Goal: Task Accomplishment & Management: Manage account settings

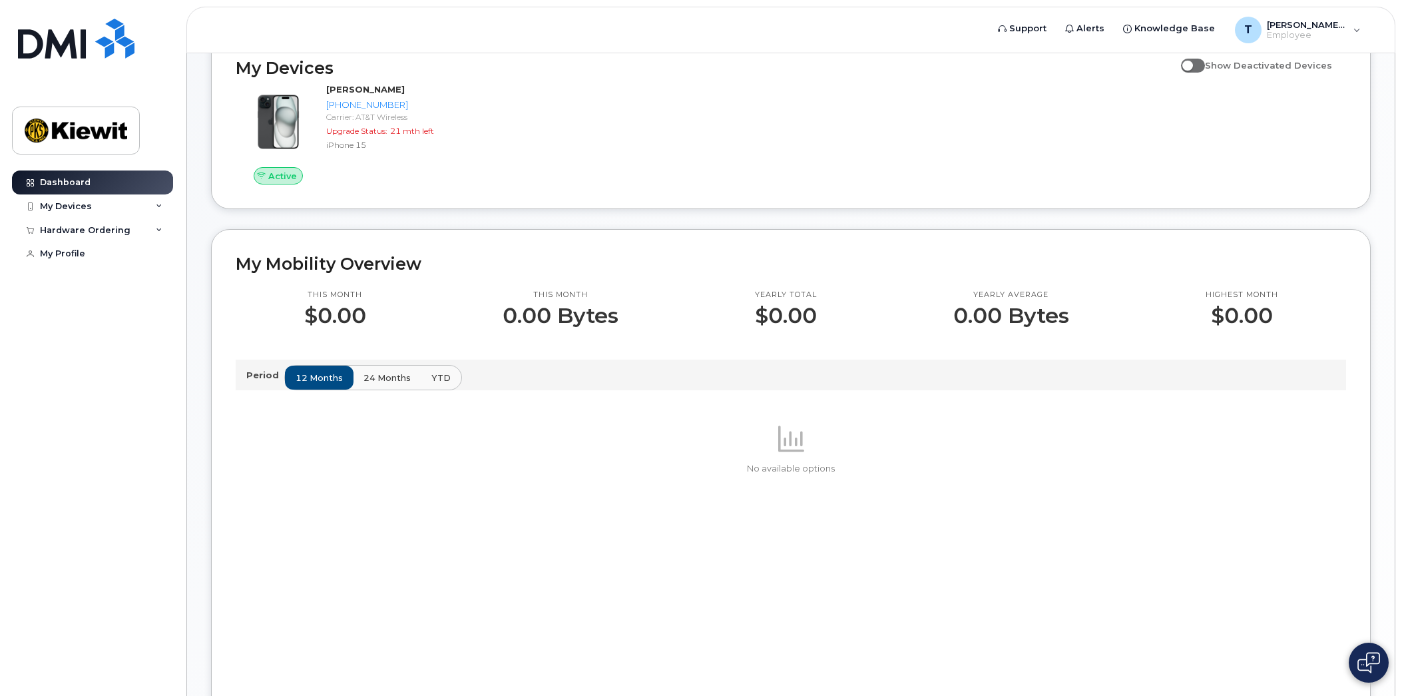
scroll to position [200, 0]
click at [391, 378] on span "24 months" at bounding box center [387, 376] width 47 height 13
click at [432, 376] on span "YTD" at bounding box center [441, 376] width 19 height 13
click at [300, 378] on span "12 months" at bounding box center [319, 376] width 47 height 13
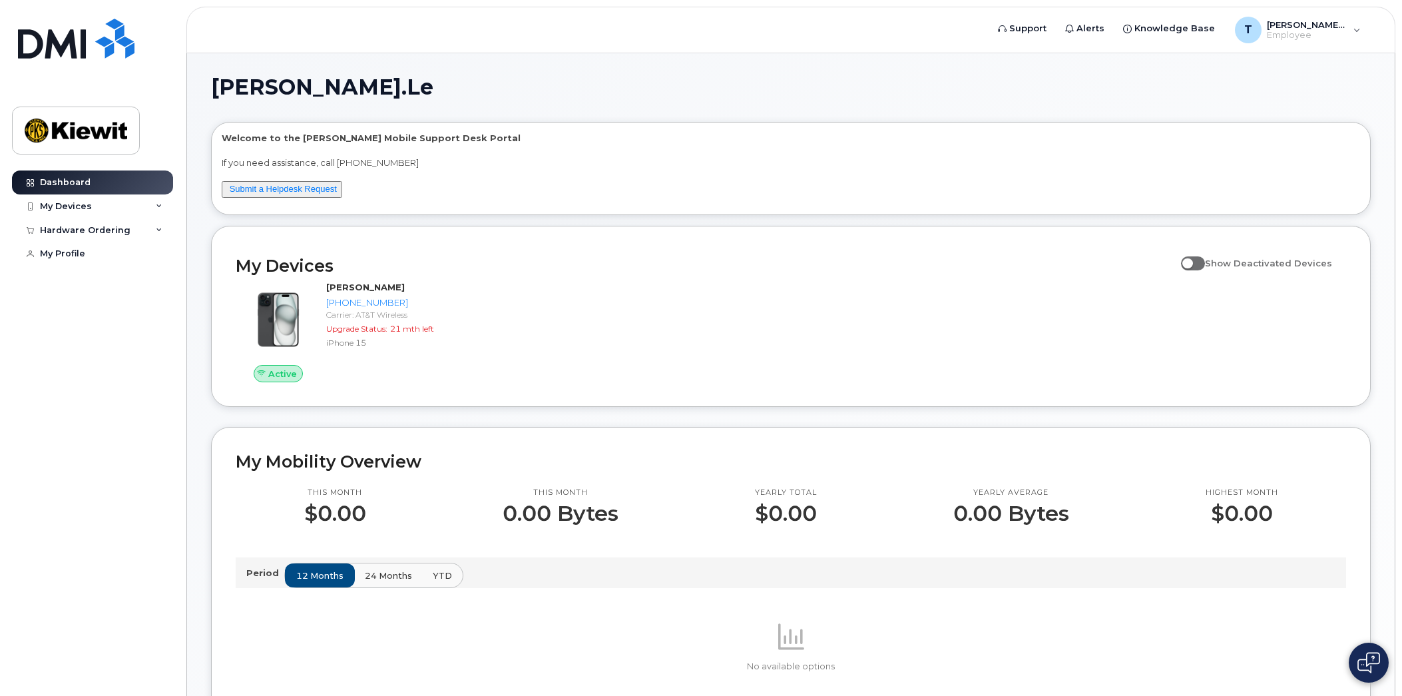
scroll to position [0, 0]
click at [117, 203] on div "My Devices" at bounding box center [92, 206] width 161 height 24
click at [143, 313] on div "Hardware Ordering" at bounding box center [92, 302] width 161 height 24
click at [1351, 32] on div "T Tam.Le Employee" at bounding box center [1298, 30] width 145 height 27
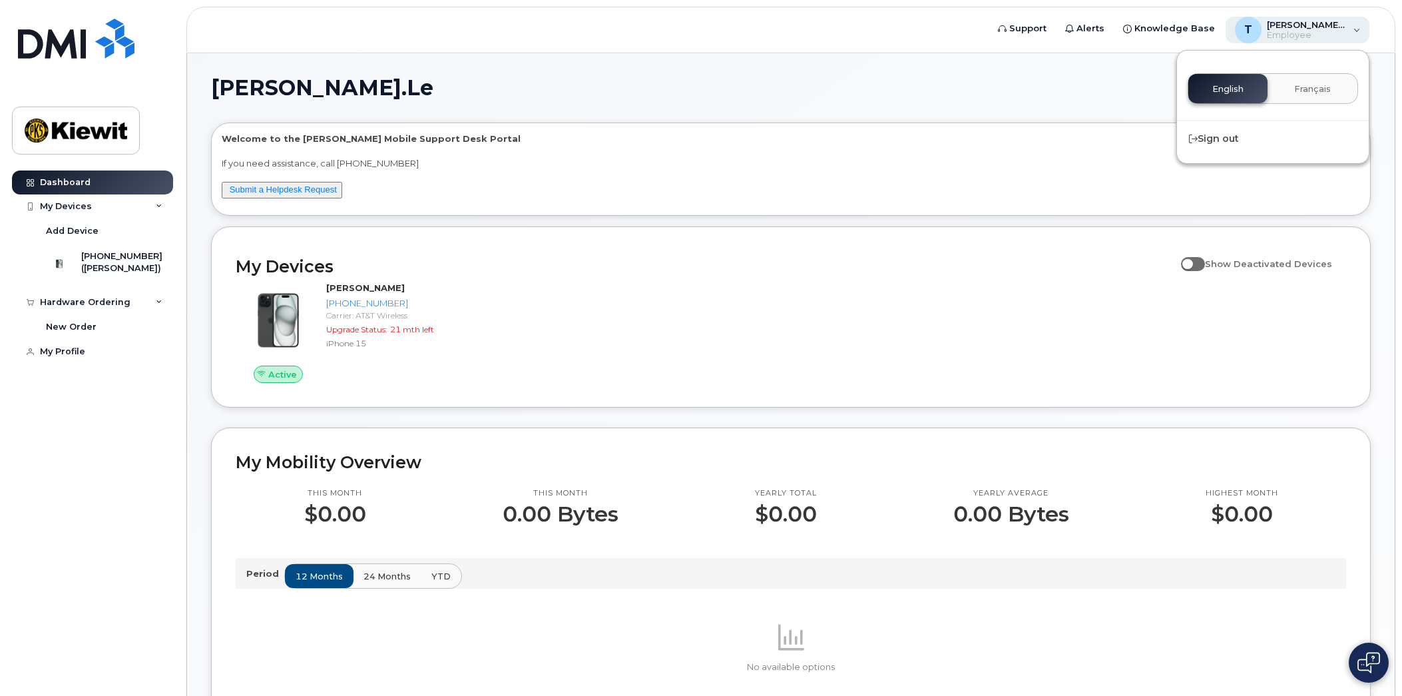
click at [1351, 32] on div "T Tam.Le Employee" at bounding box center [1298, 30] width 145 height 27
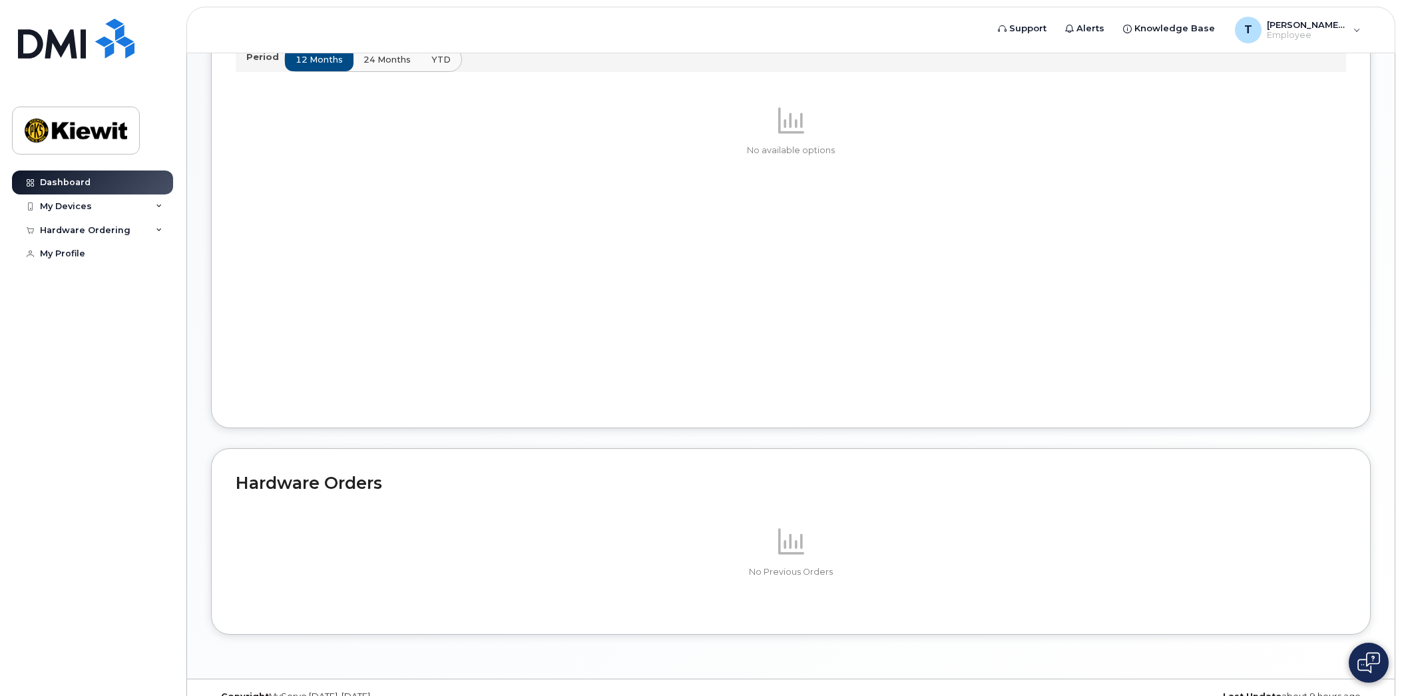
scroll to position [542, 0]
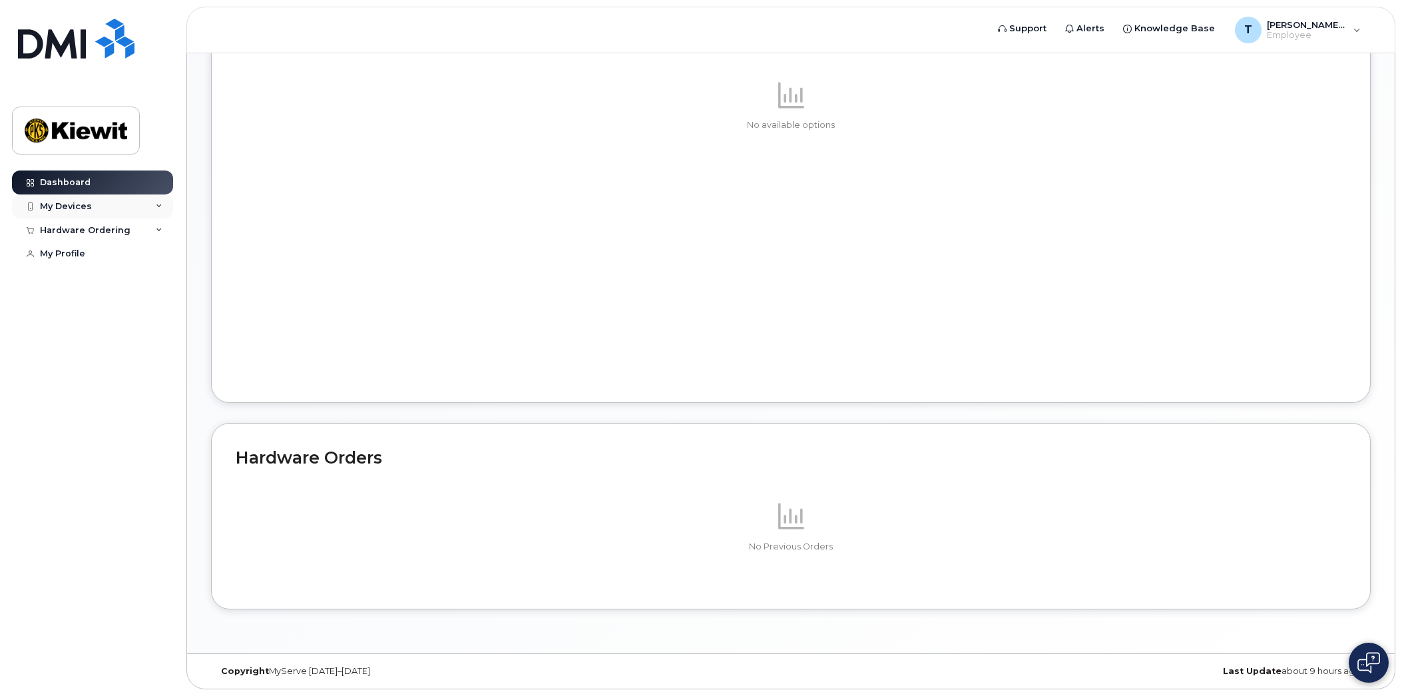
click at [141, 207] on div "My Devices" at bounding box center [92, 206] width 161 height 24
click at [135, 262] on div "[PHONE_NUMBER]" at bounding box center [121, 256] width 81 height 12
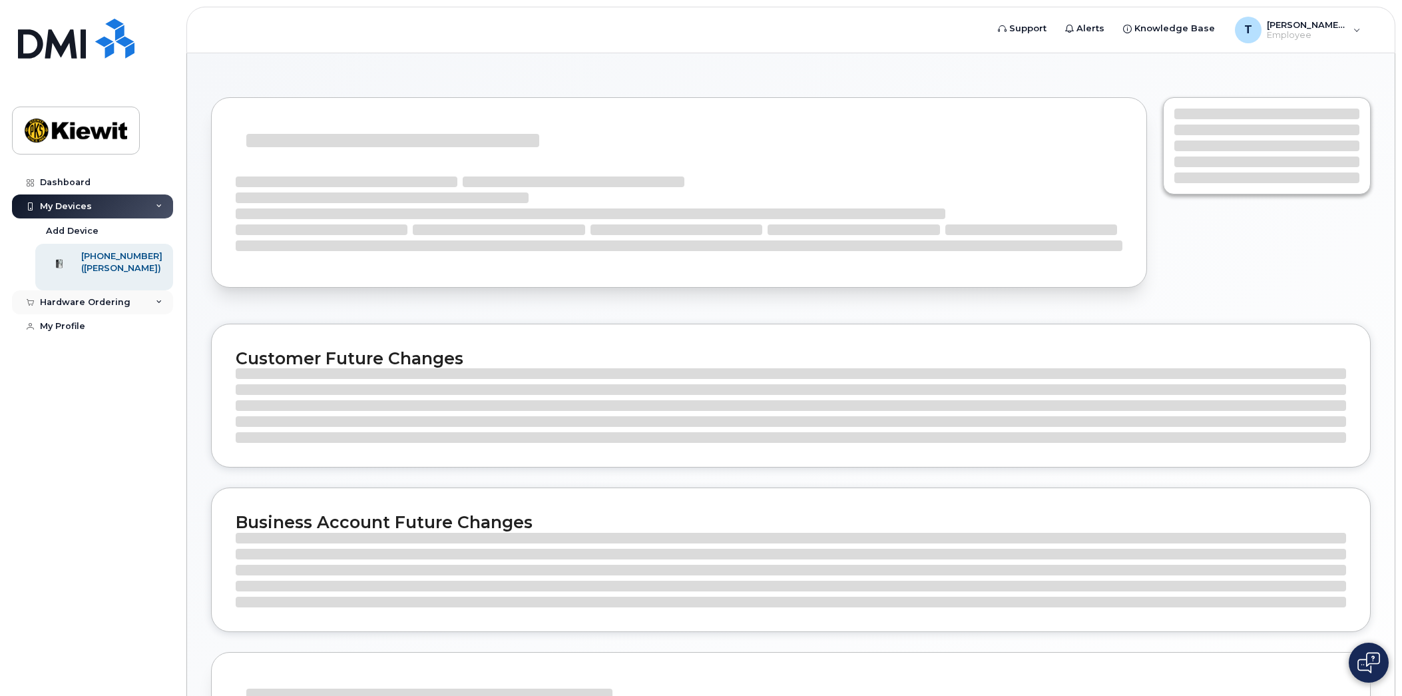
click at [144, 314] on div "Hardware Ordering" at bounding box center [92, 302] width 161 height 24
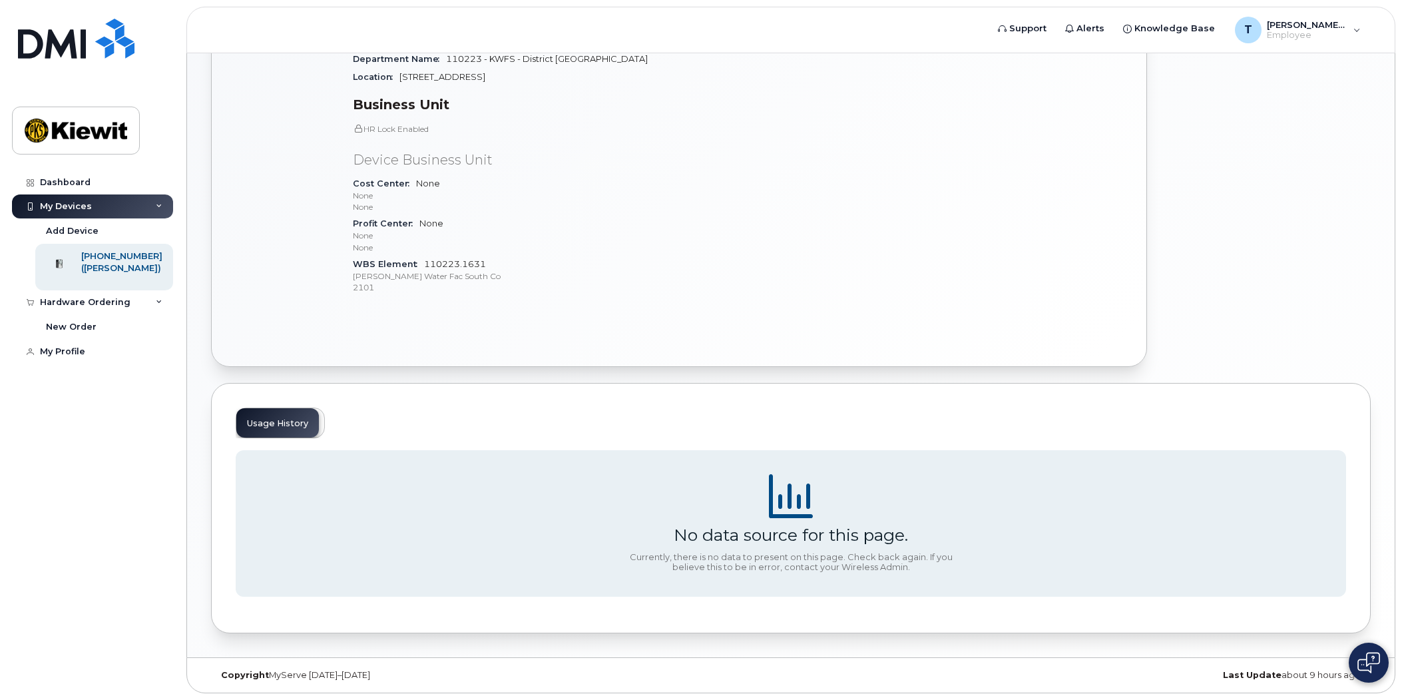
scroll to position [352, 0]
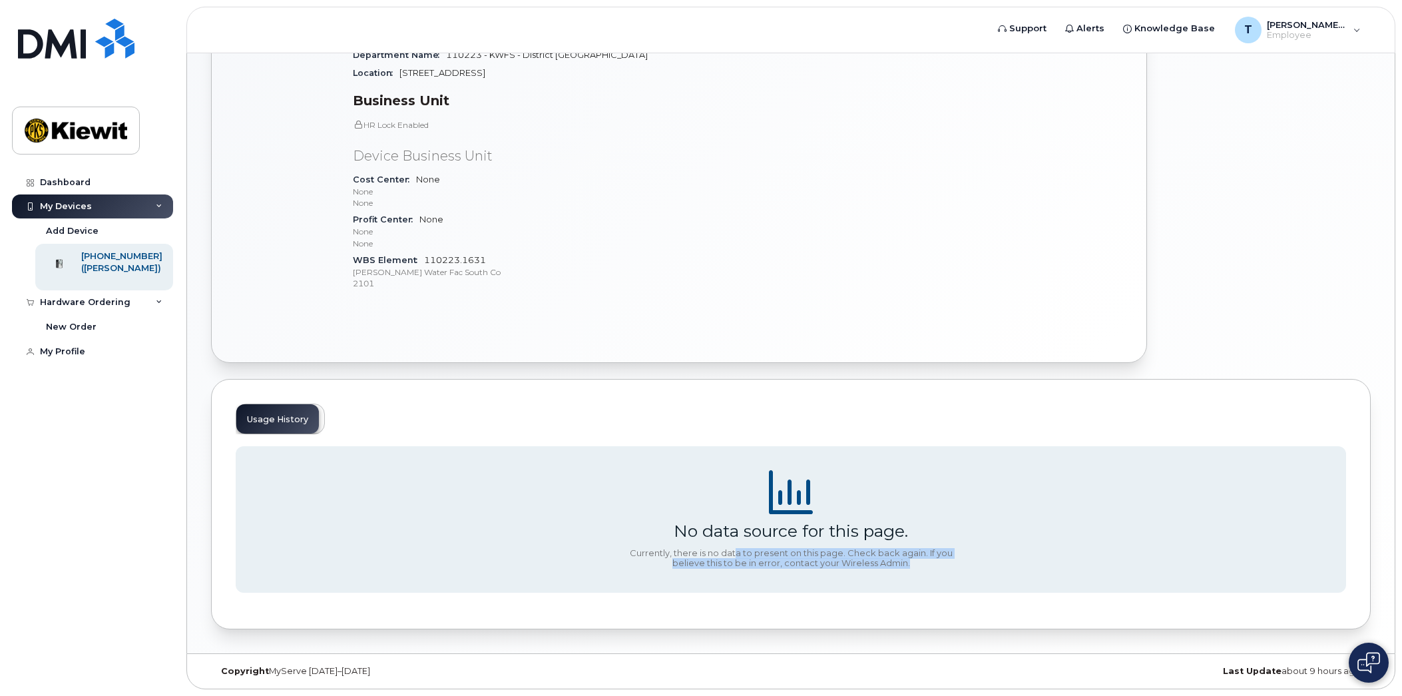
drag, startPoint x: 821, startPoint y: 551, endPoint x: 938, endPoint y: 565, distance: 118.1
click at [938, 565] on div "Currently, there is no data to present on this page. Check back again. If you b…" at bounding box center [791, 558] width 333 height 21
click at [285, 415] on div "Usage History" at bounding box center [280, 419] width 89 height 31
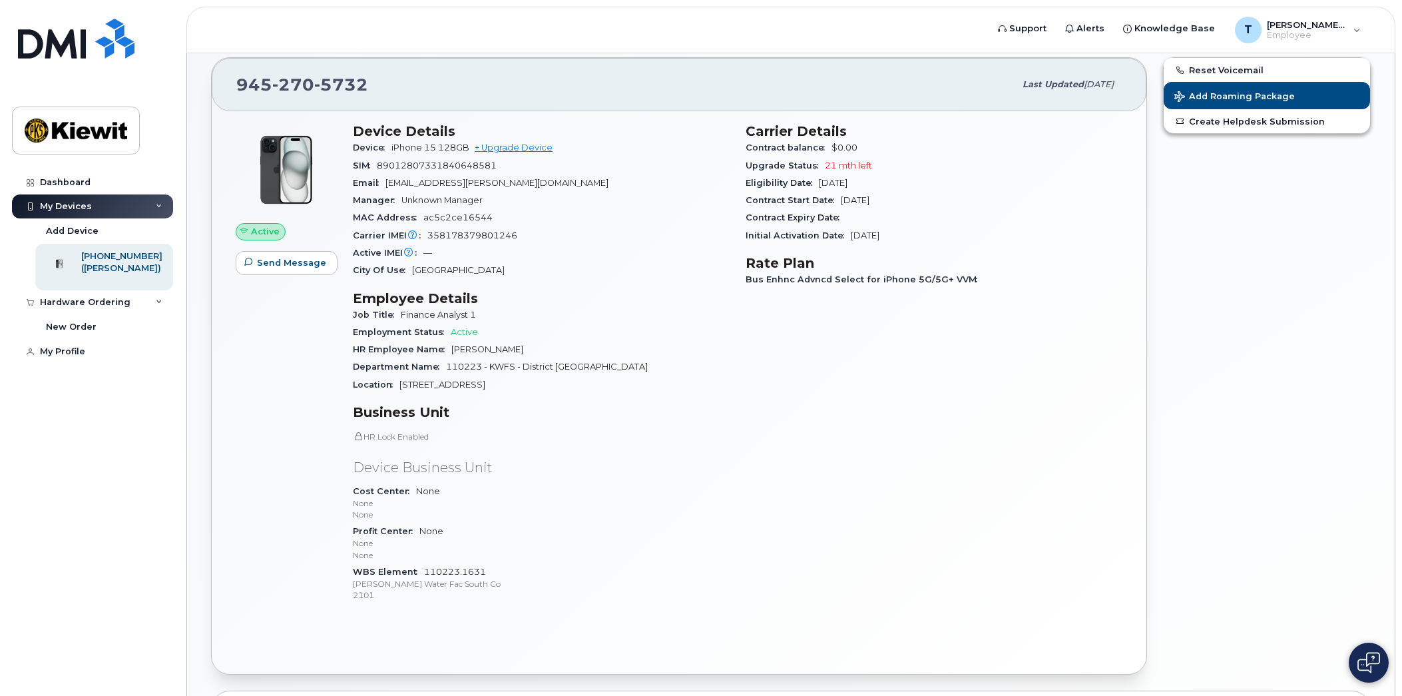
scroll to position [19, 0]
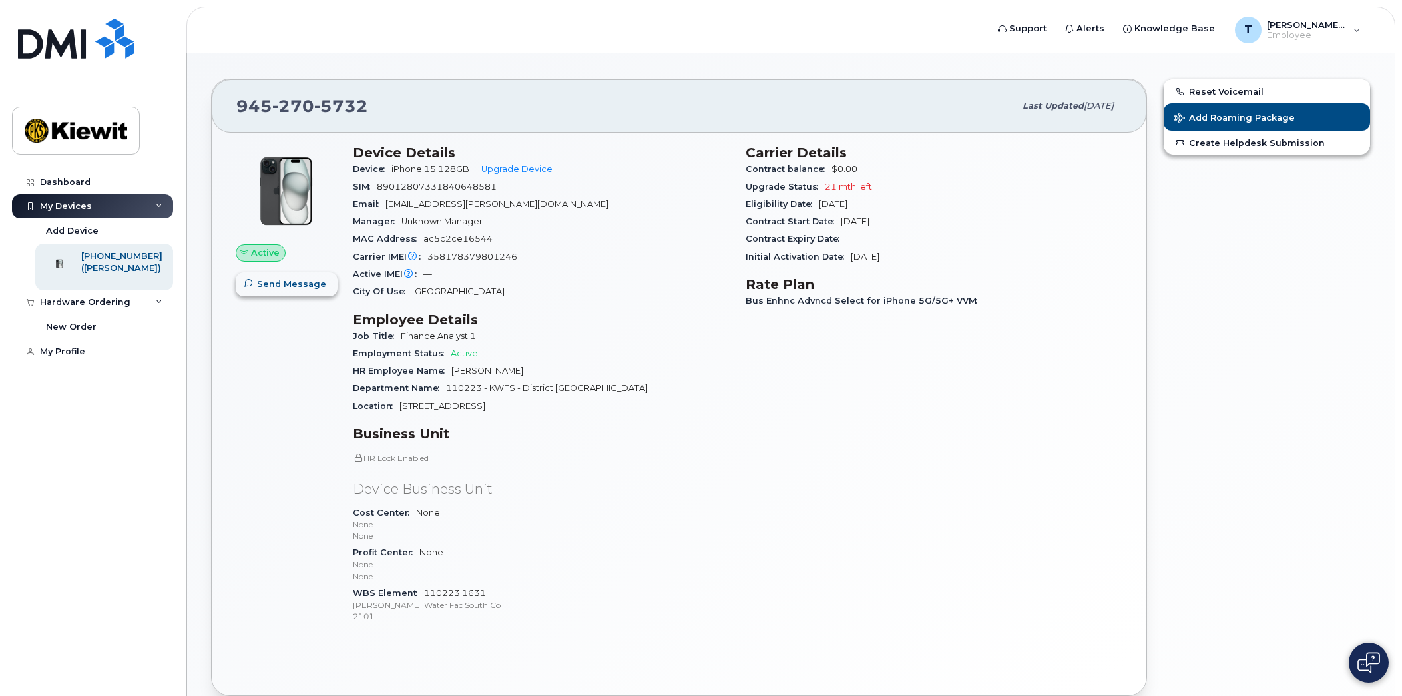
click at [308, 285] on span "Send Message" at bounding box center [291, 284] width 69 height 13
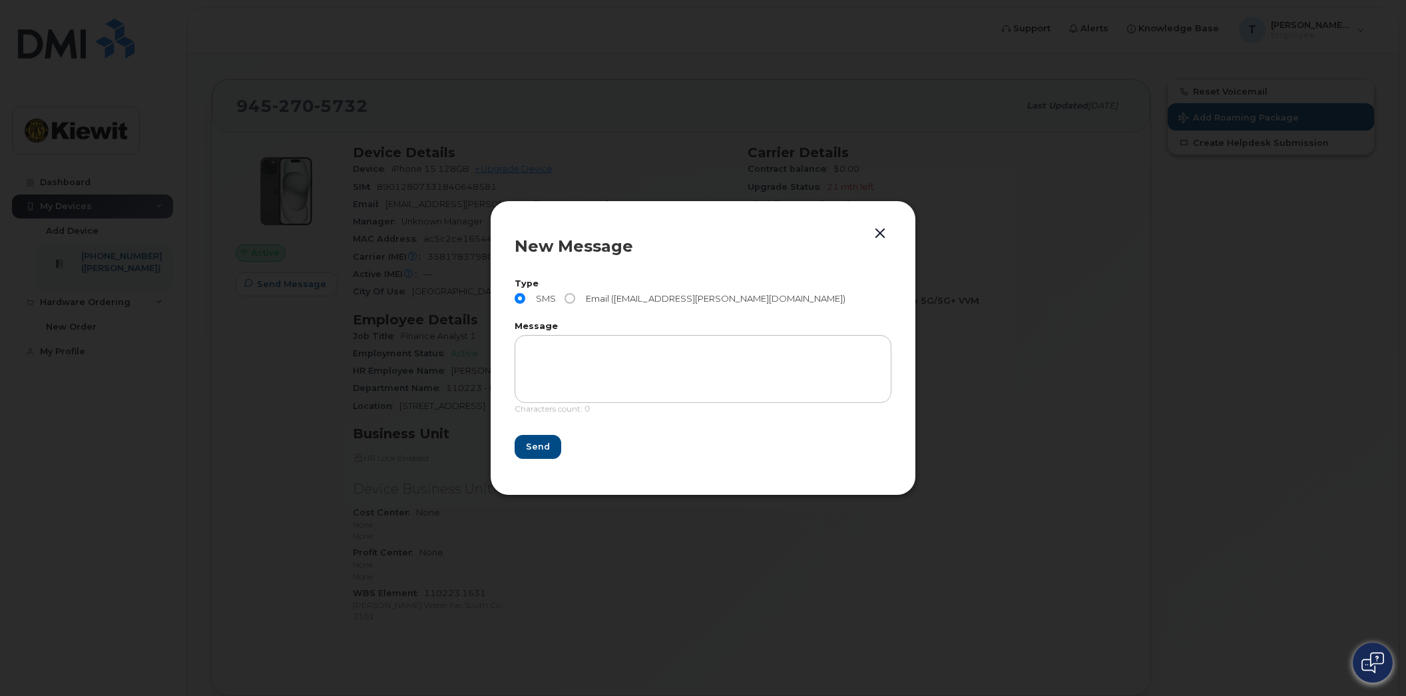
click at [884, 232] on button "button" at bounding box center [880, 233] width 20 height 19
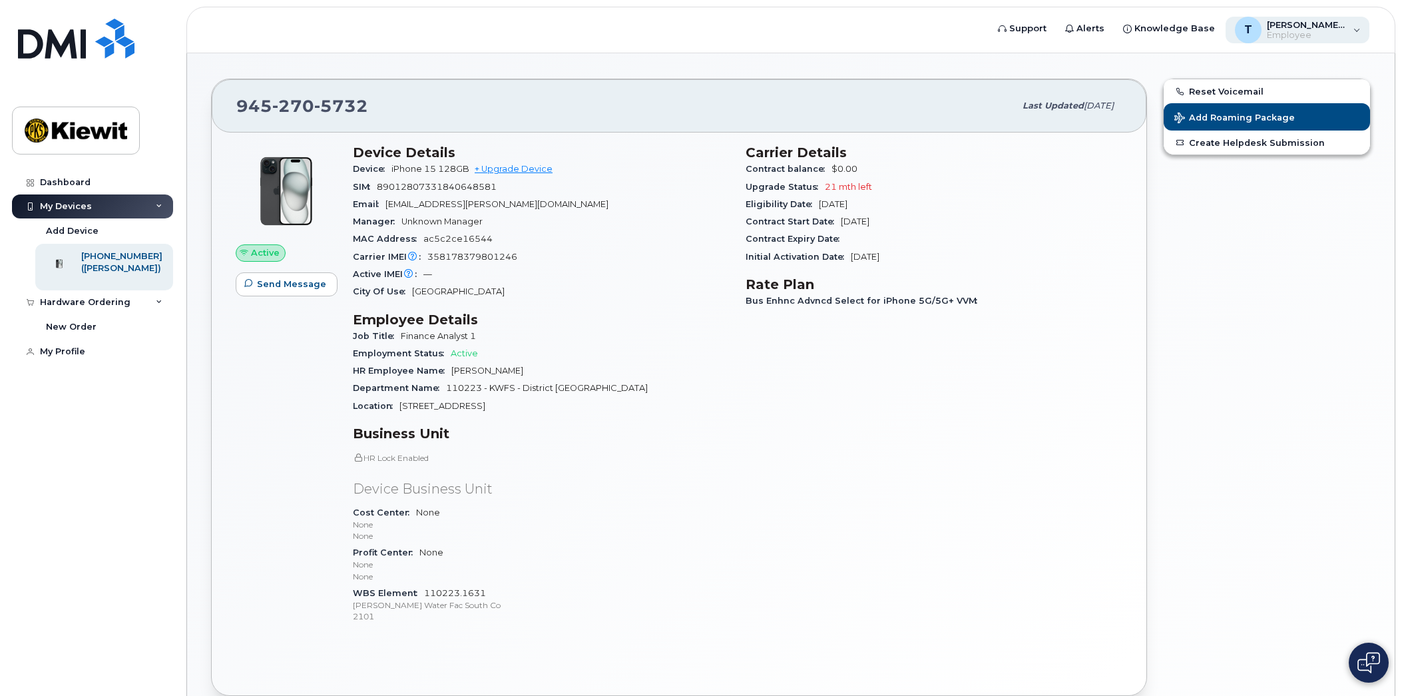
click at [1302, 34] on div "Tam.Le Employee" at bounding box center [1304, 29] width 85 height 21
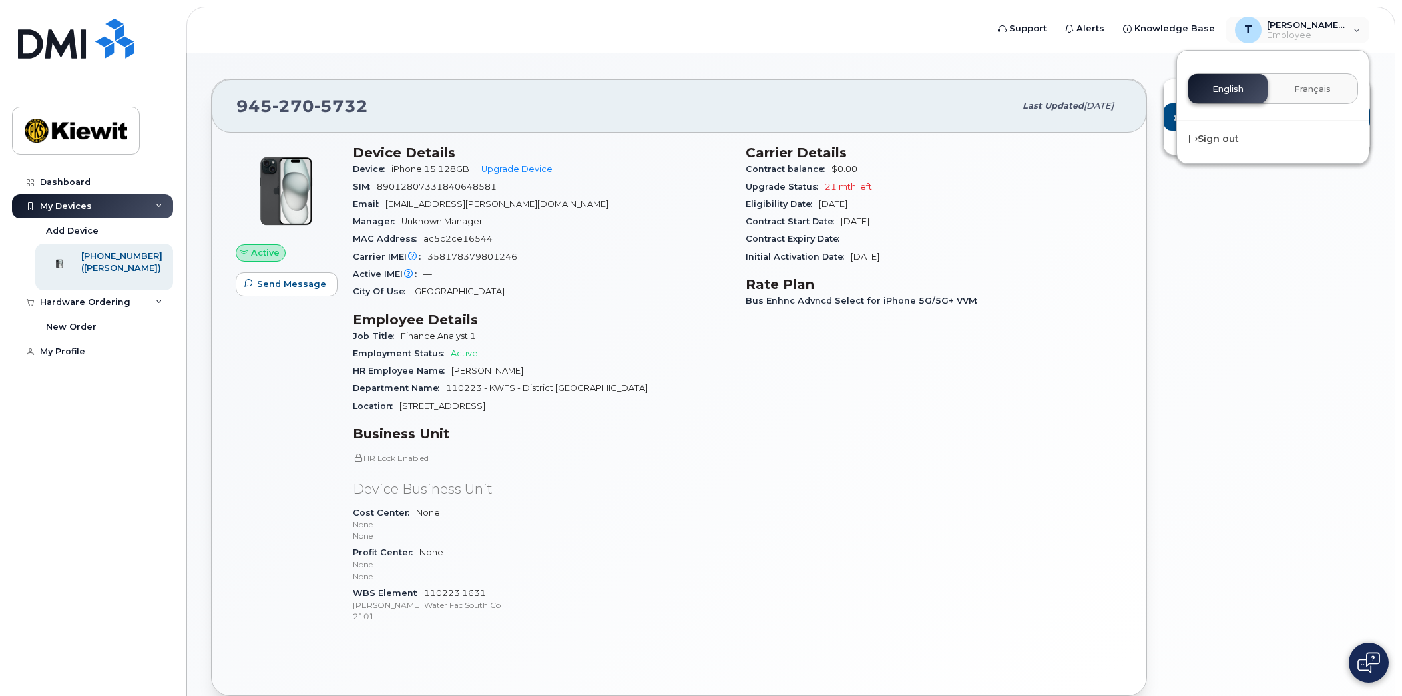
click at [1275, 250] on div "Reset Voicemail Add Roaming Package Create Helpdesk Submission" at bounding box center [1267, 387] width 224 height 633
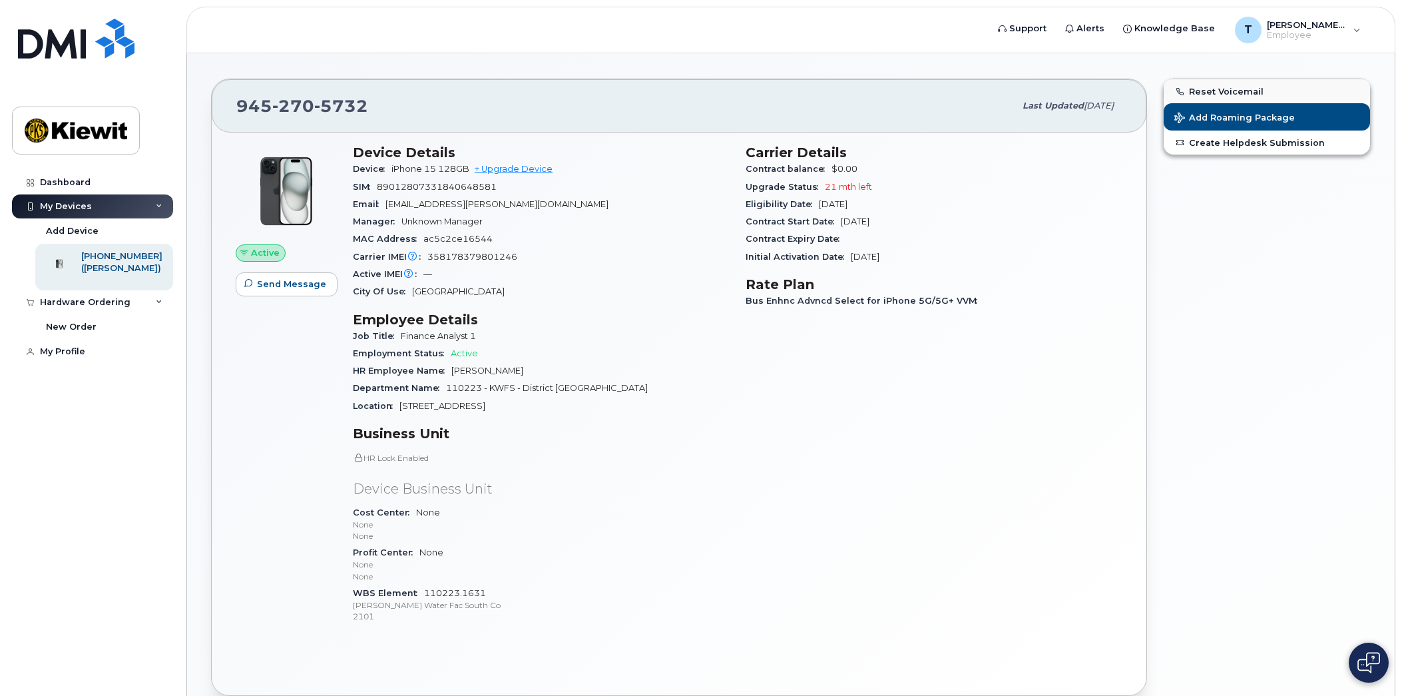
click at [1245, 91] on button "Reset Voicemail" at bounding box center [1267, 91] width 206 height 24
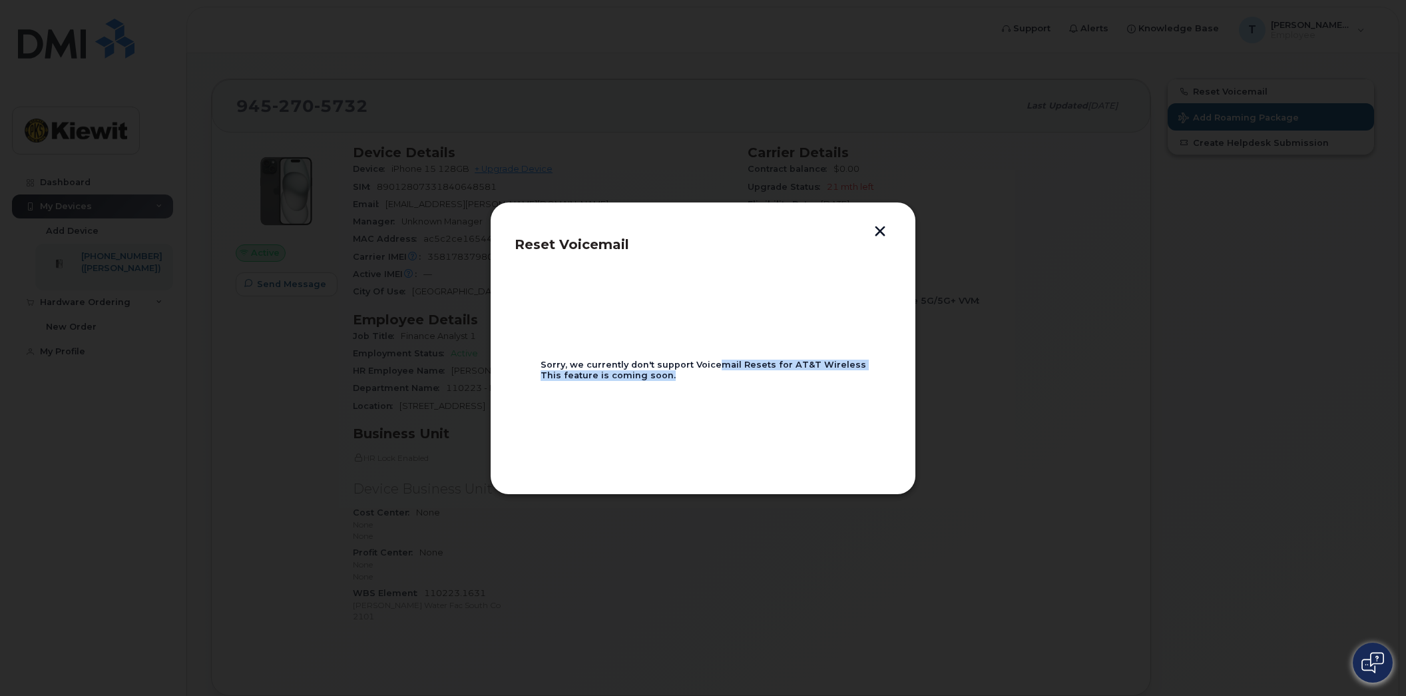
drag, startPoint x: 725, startPoint y: 366, endPoint x: 804, endPoint y: 386, distance: 81.9
click at [804, 386] on section "Sorry, we currently don't support Voicemail Resets for AT&T Wireless This featu…" at bounding box center [703, 370] width 377 height 200
click at [804, 383] on section "Sorry, we currently don't support Voicemail Resets for AT&T Wireless This featu…" at bounding box center [703, 370] width 377 height 200
click at [884, 228] on button "button" at bounding box center [880, 233] width 20 height 14
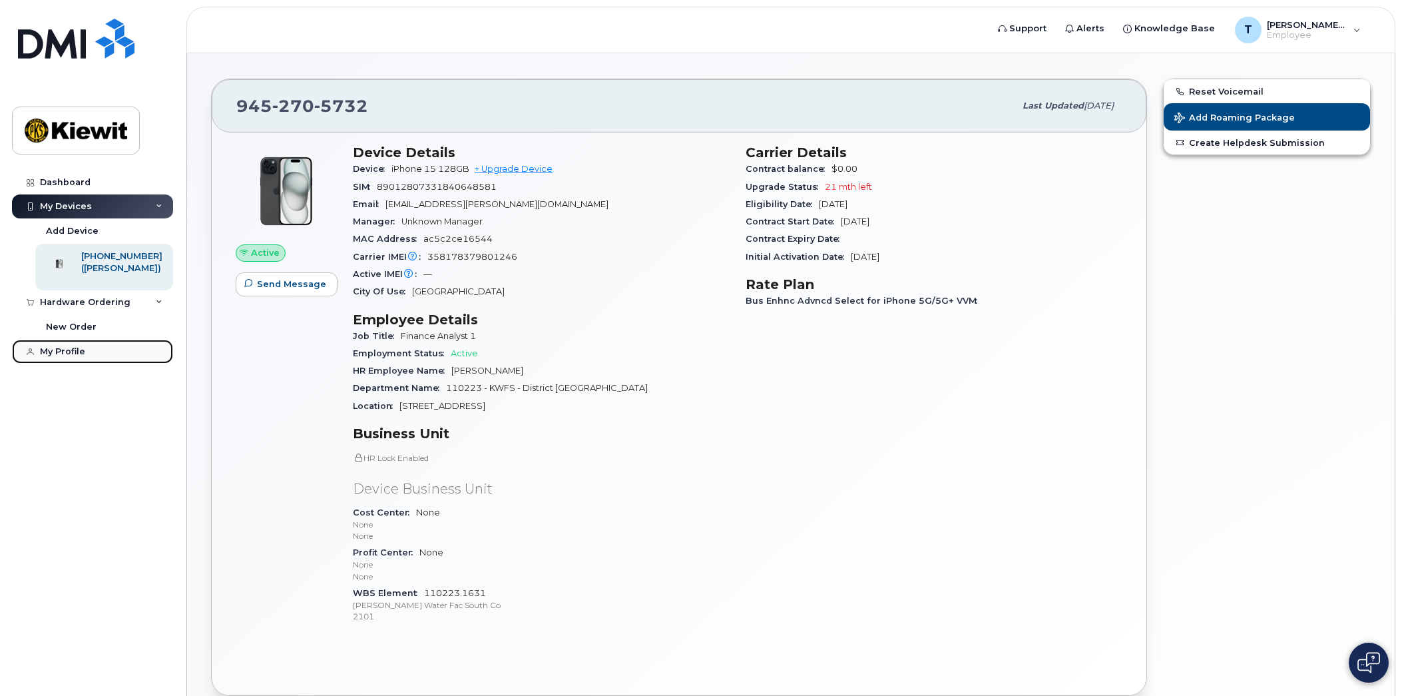
click at [91, 364] on link "My Profile" at bounding box center [92, 352] width 161 height 24
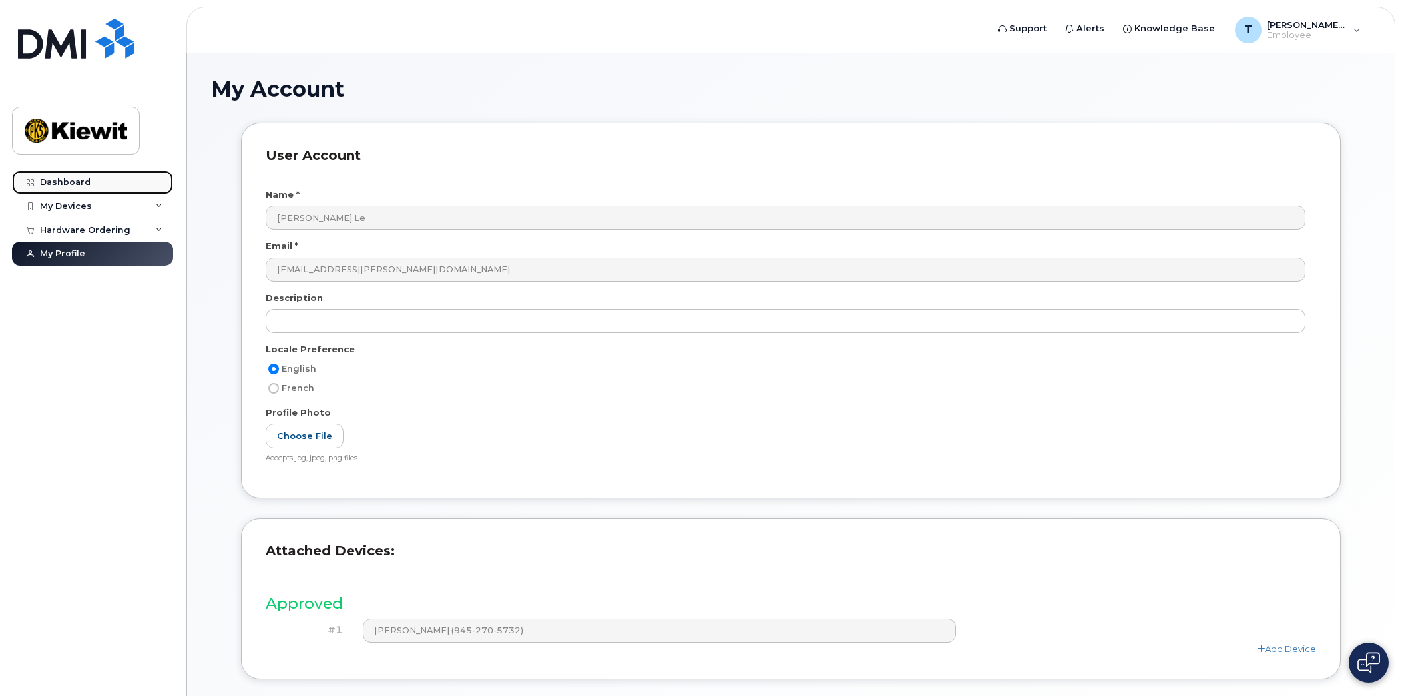
click at [72, 186] on div "Dashboard" at bounding box center [65, 182] width 51 height 11
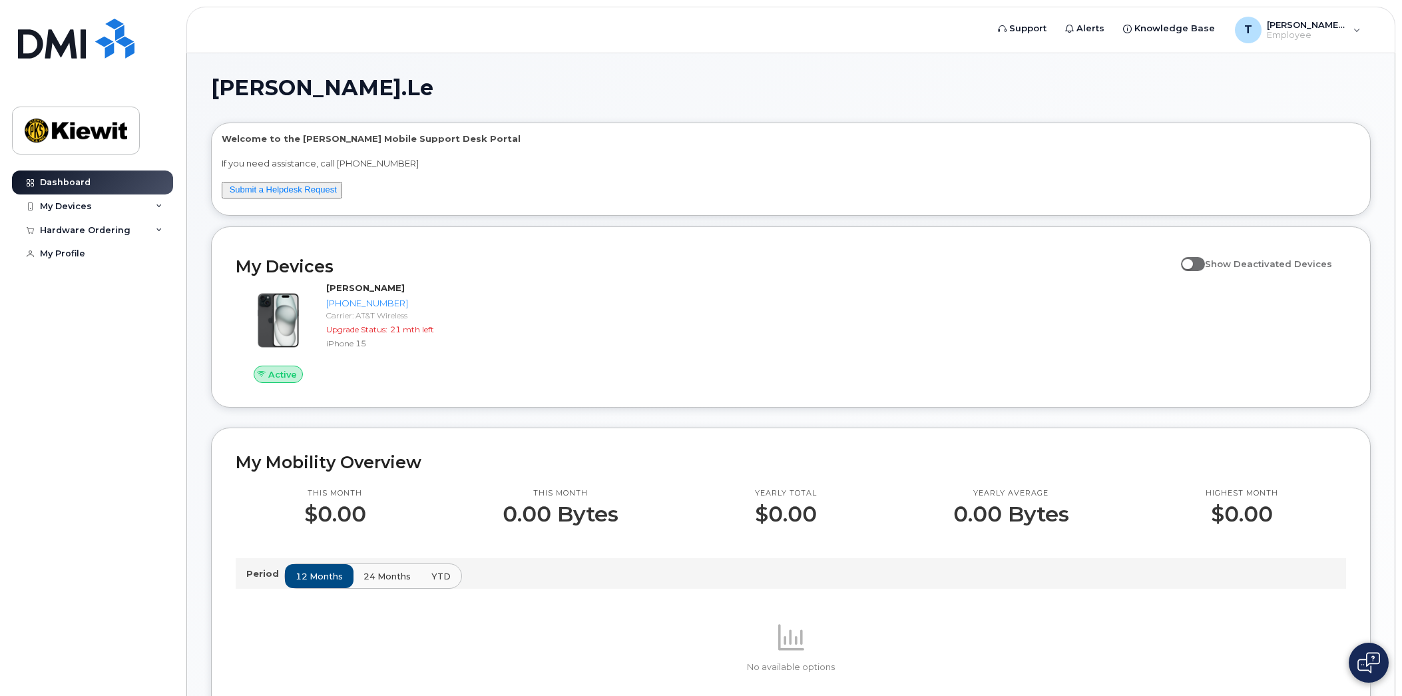
click at [252, 87] on span "[PERSON_NAME].Le" at bounding box center [322, 88] width 222 height 20
click at [1314, 28] on span "[PERSON_NAME].Le" at bounding box center [1307, 24] width 80 height 11
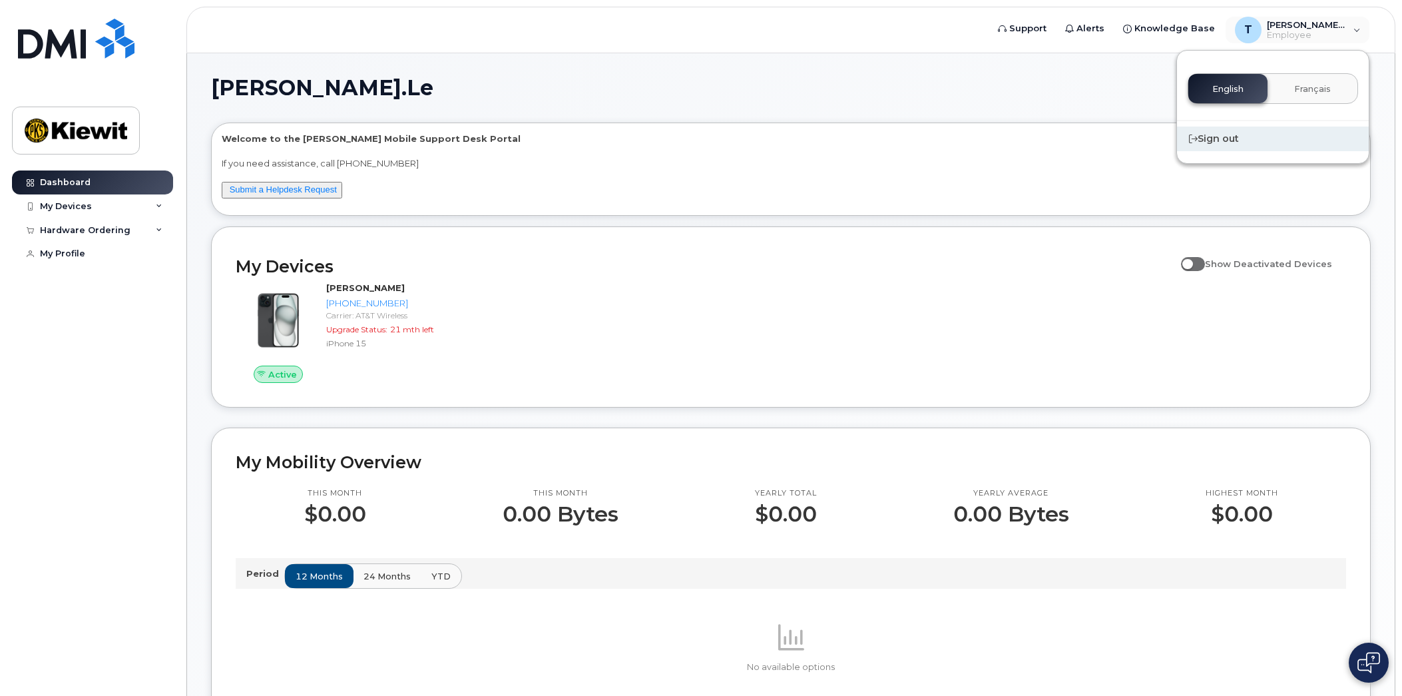
click at [1255, 133] on div "Sign out" at bounding box center [1273, 139] width 192 height 25
click at [1221, 137] on div "Sign out" at bounding box center [1273, 139] width 192 height 25
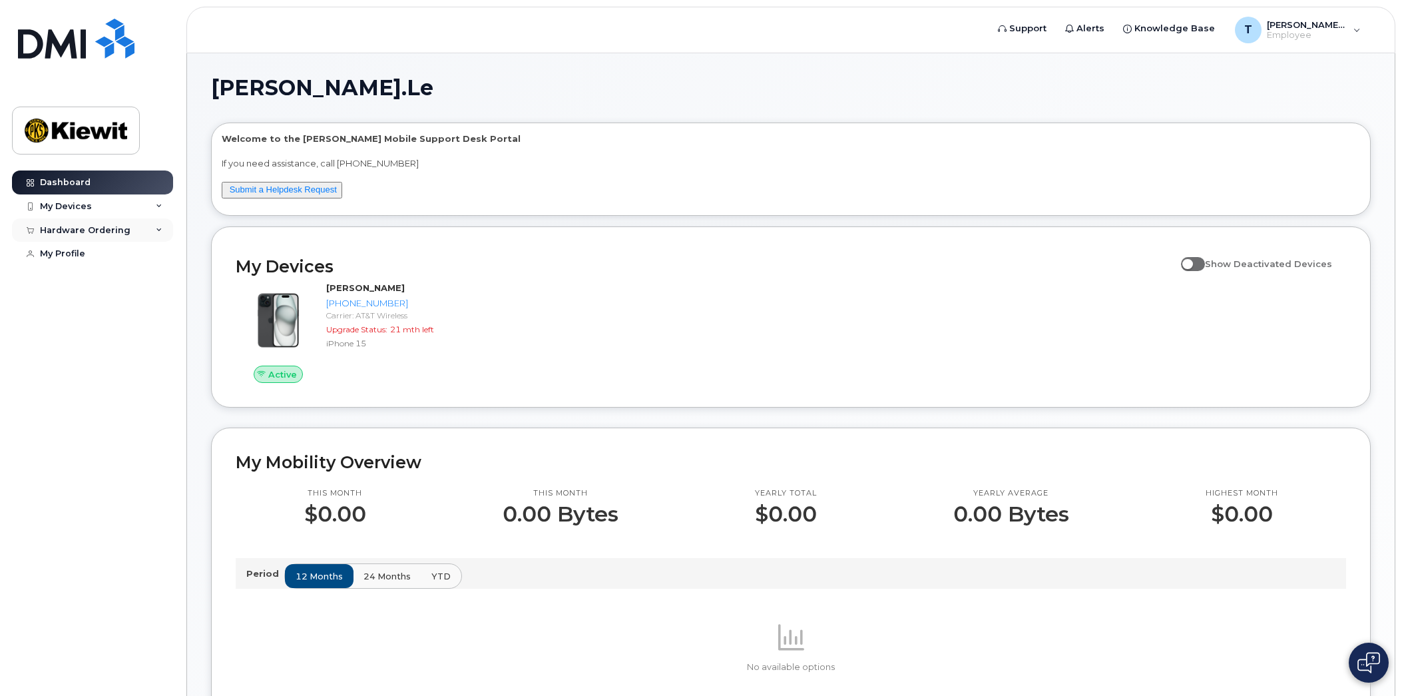
click at [79, 230] on div "Hardware Ordering" at bounding box center [85, 230] width 91 height 11
click at [84, 207] on div "My Devices" at bounding box center [66, 206] width 52 height 11
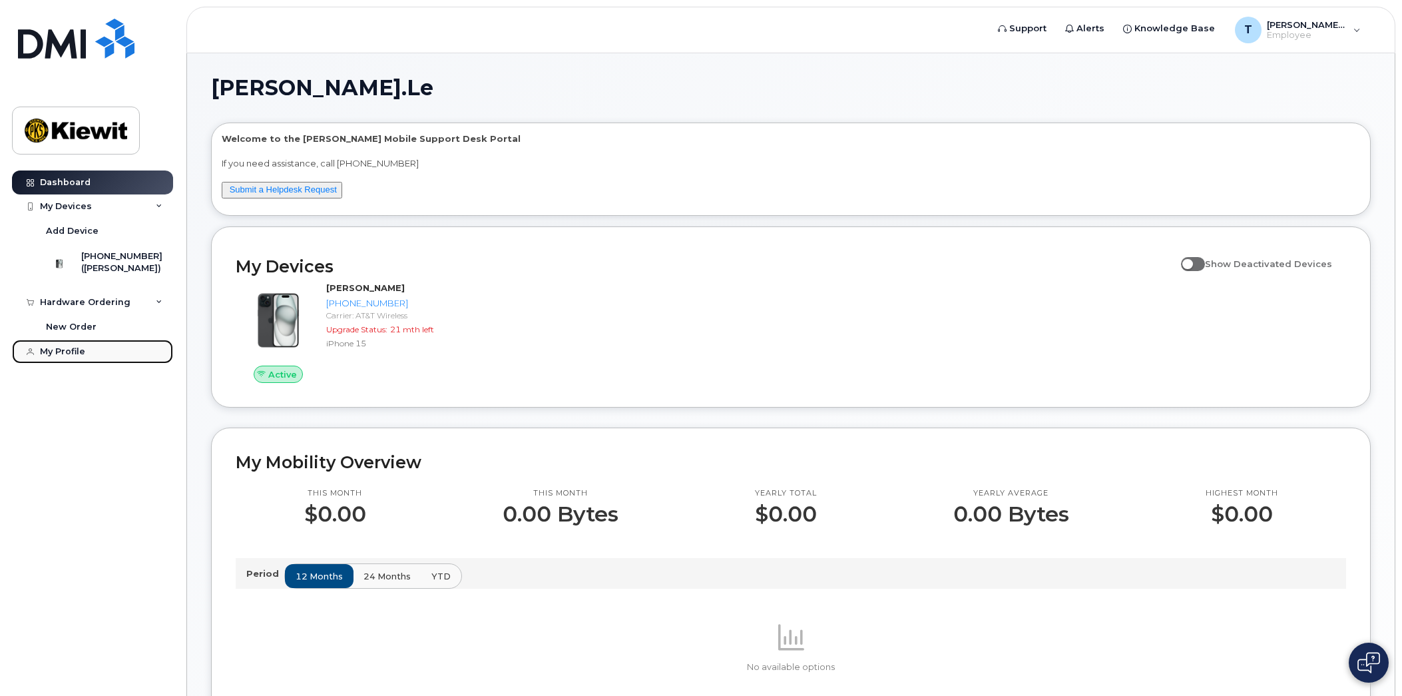
click at [119, 364] on link "My Profile" at bounding box center [92, 352] width 161 height 24
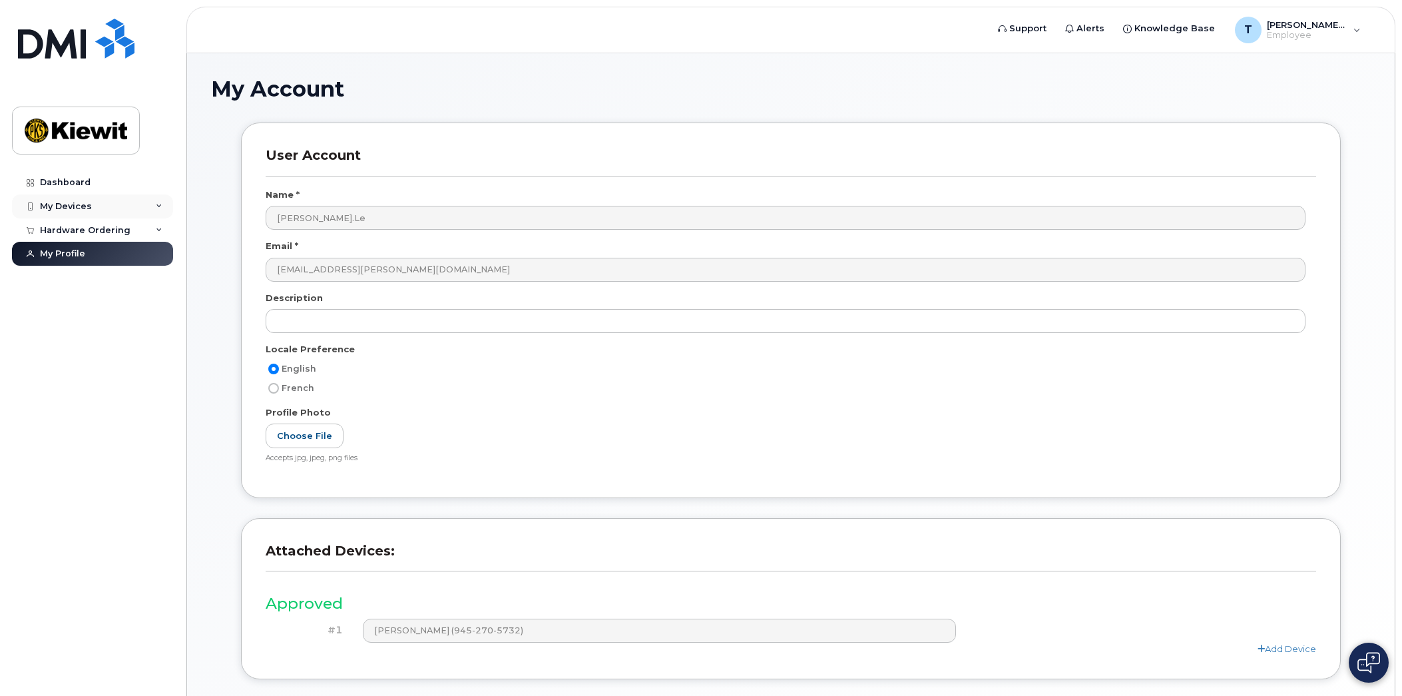
click at [94, 198] on div "My Devices" at bounding box center [92, 206] width 161 height 24
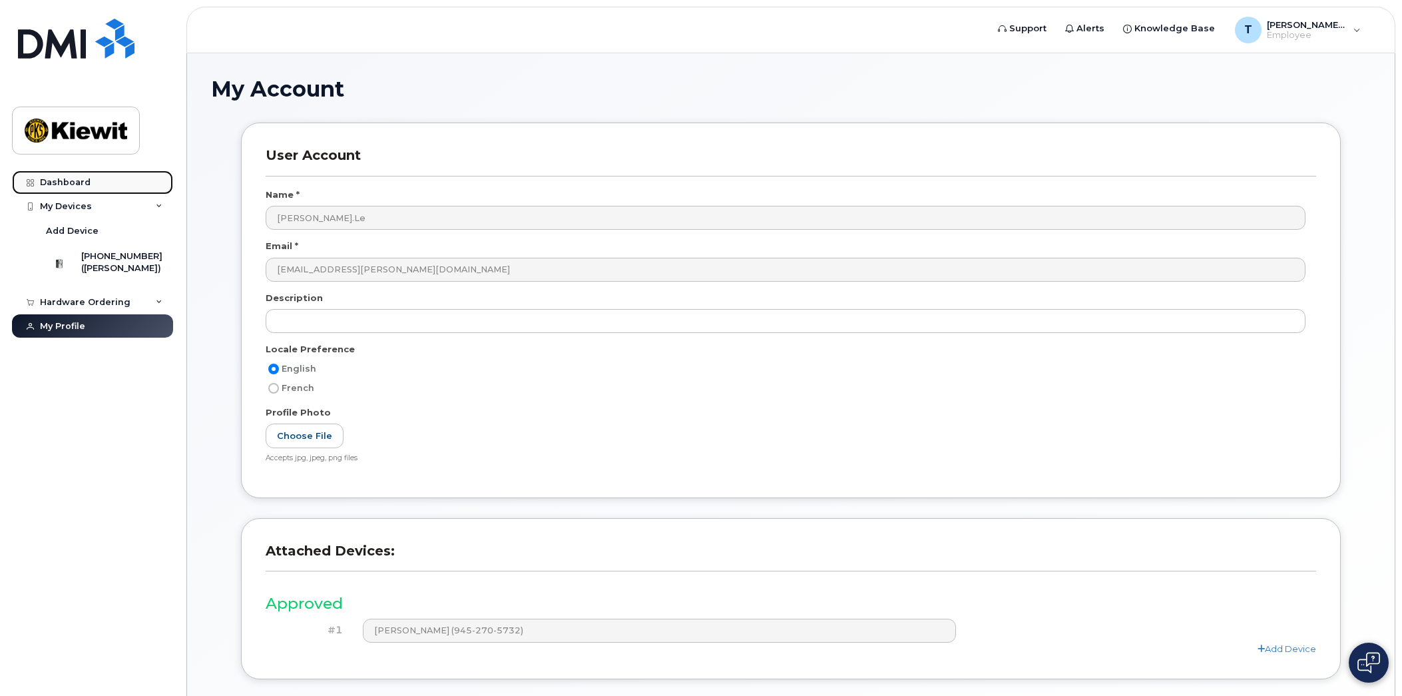
click at [50, 183] on div "Dashboard" at bounding box center [65, 182] width 51 height 11
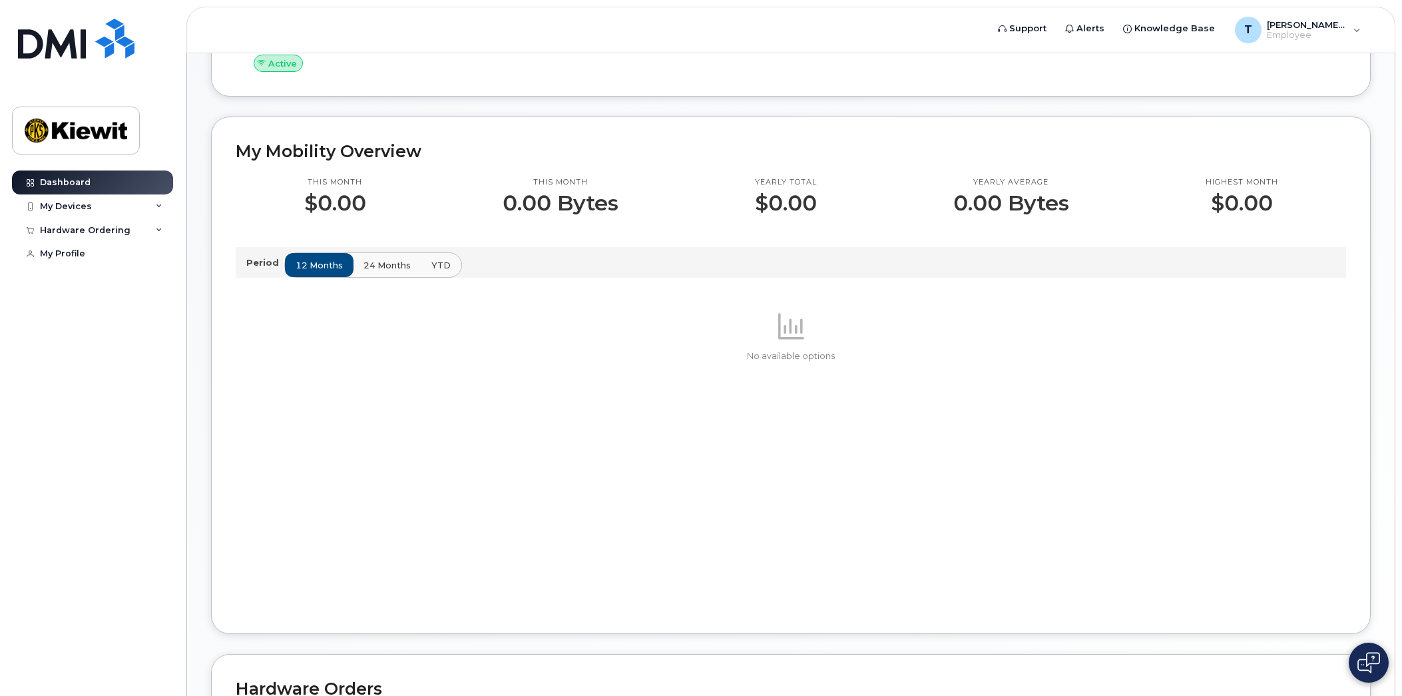
scroll to position [333, 0]
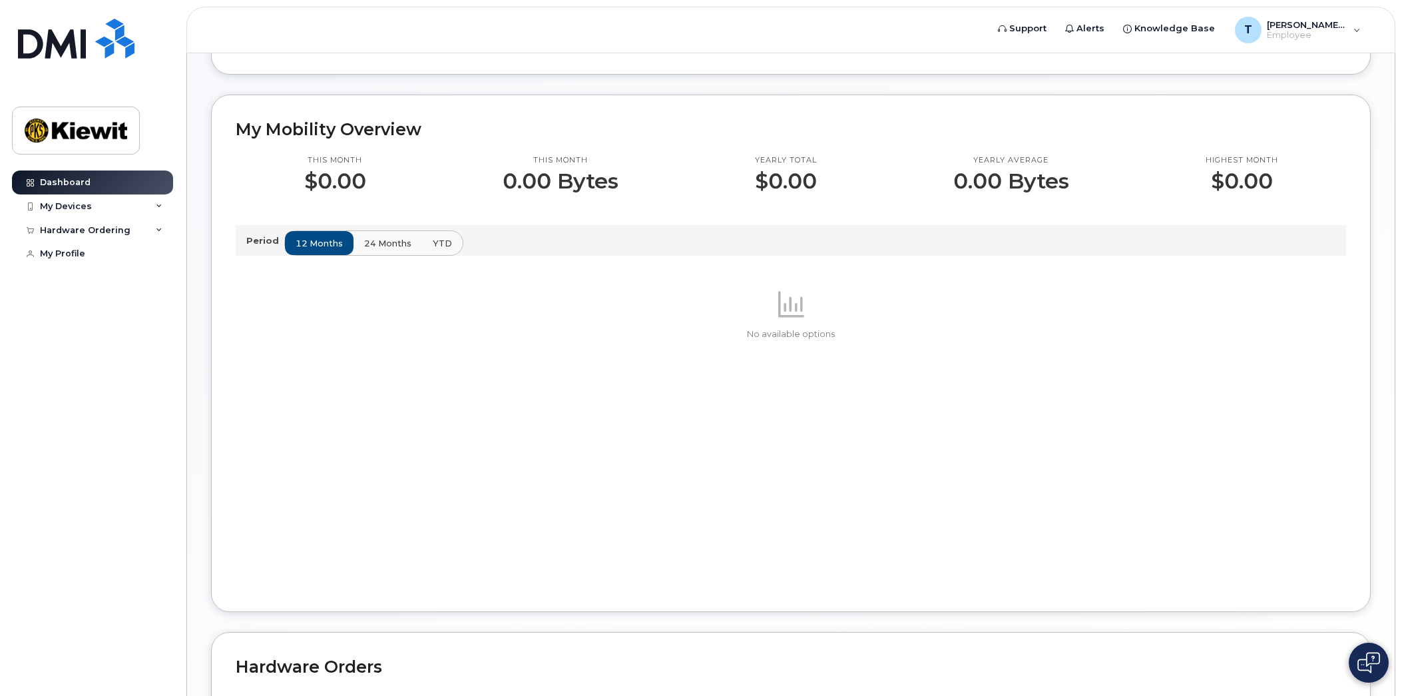
click at [380, 238] on span "24 months" at bounding box center [387, 243] width 47 height 13
click at [427, 245] on button "YTD" at bounding box center [442, 243] width 42 height 24
click at [314, 248] on span "12 months" at bounding box center [319, 243] width 47 height 13
